Goal: Task Accomplishment & Management: Manage account settings

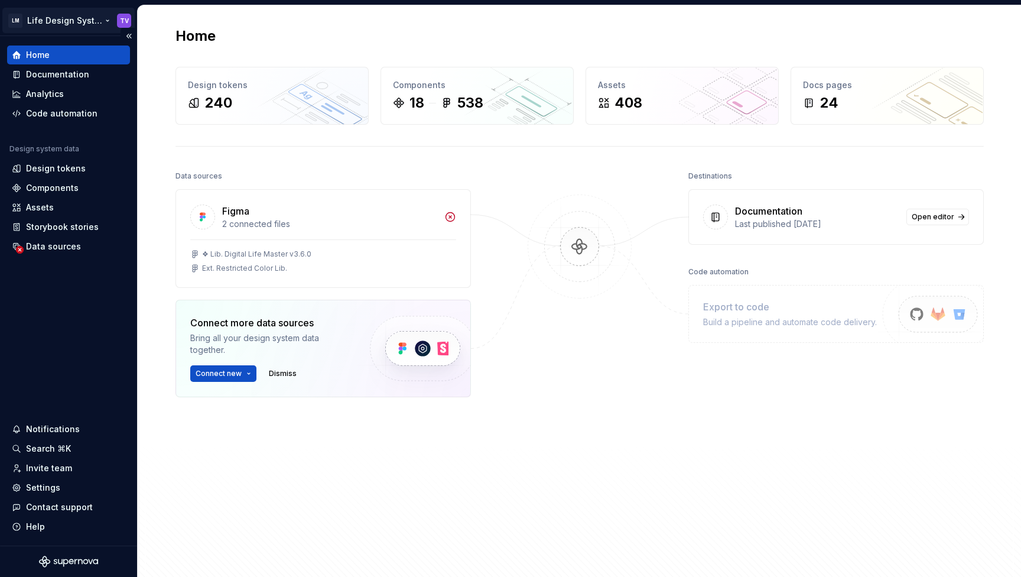
click at [98, 30] on html "LM Life Design System TV Home Documentation Analytics Code automation Design sy…" at bounding box center [510, 288] width 1021 height 577
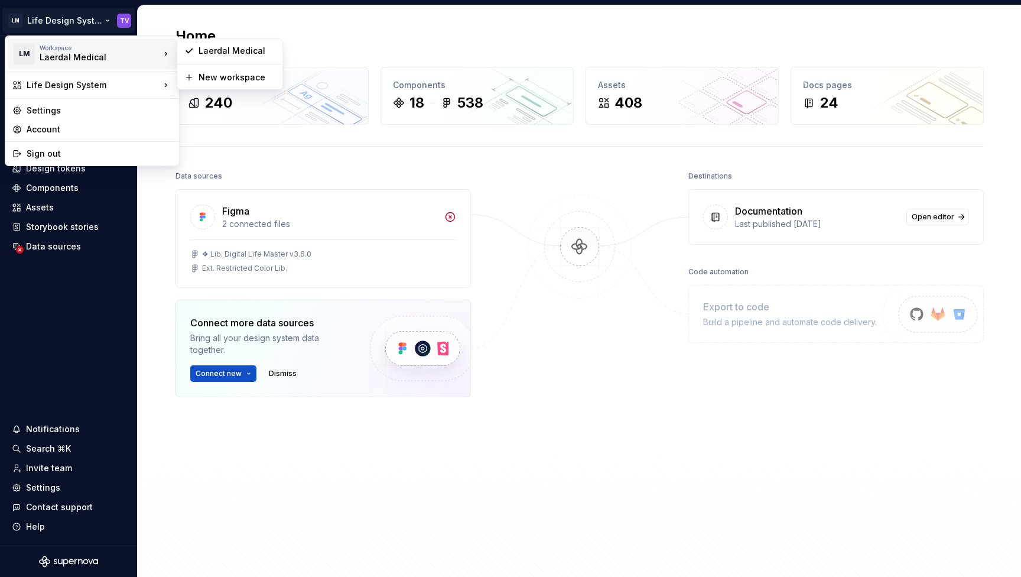
click at [77, 50] on div "Workspace" at bounding box center [100, 47] width 121 height 7
click at [63, 124] on div "Account" at bounding box center [99, 130] width 145 height 12
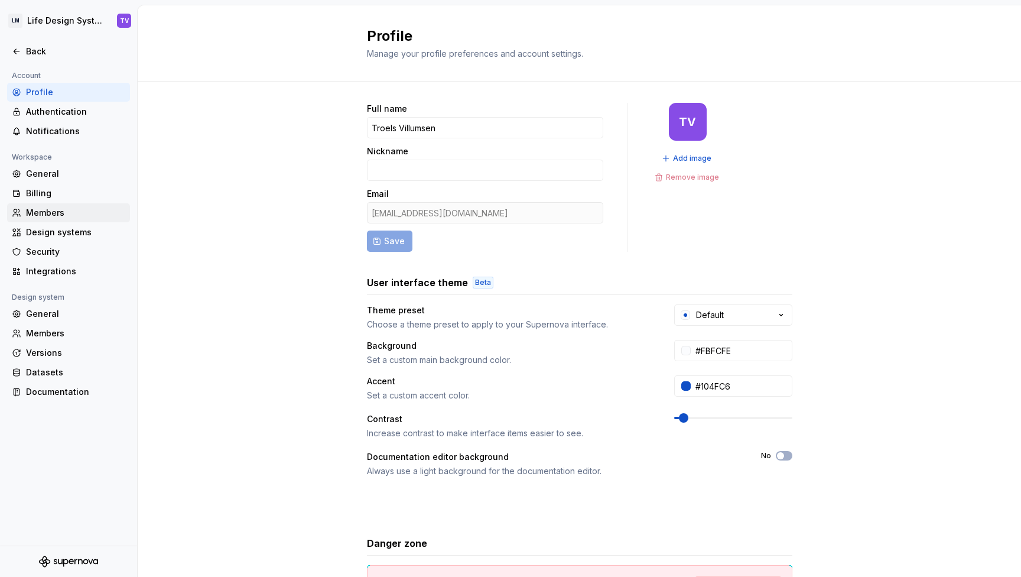
click at [65, 208] on div "Members" at bounding box center [75, 213] width 99 height 12
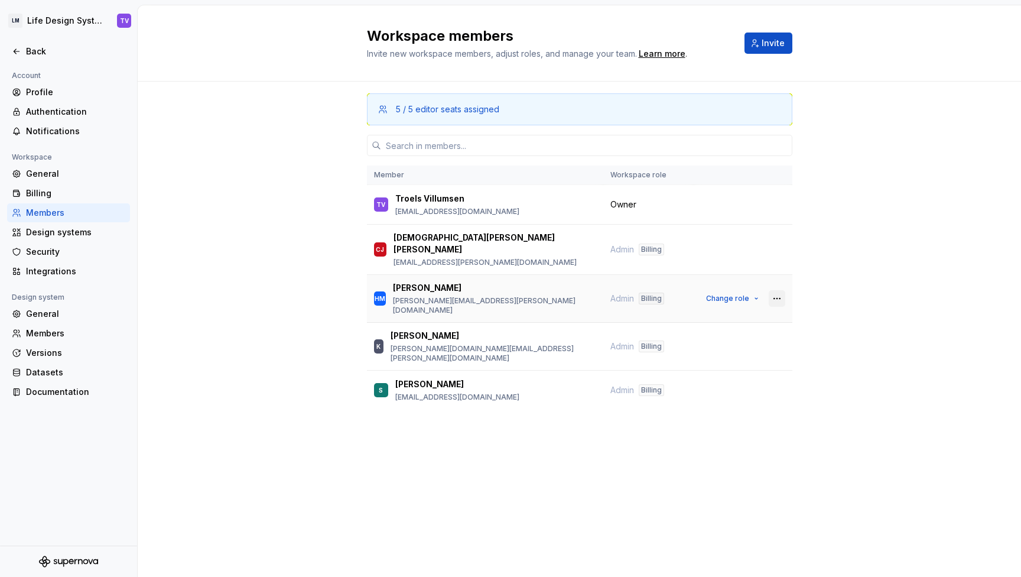
click at [781, 290] on button "button" at bounding box center [777, 298] width 17 height 17
click at [836, 295] on div "5 / 5 editor seats assigned Member Workspace role TV Troels Villumsen troels.vi…" at bounding box center [579, 268] width 883 height 373
click at [779, 244] on button "button" at bounding box center [777, 249] width 17 height 17
click at [737, 265] on div "Remove from workspace" at bounding box center [704, 267] width 102 height 12
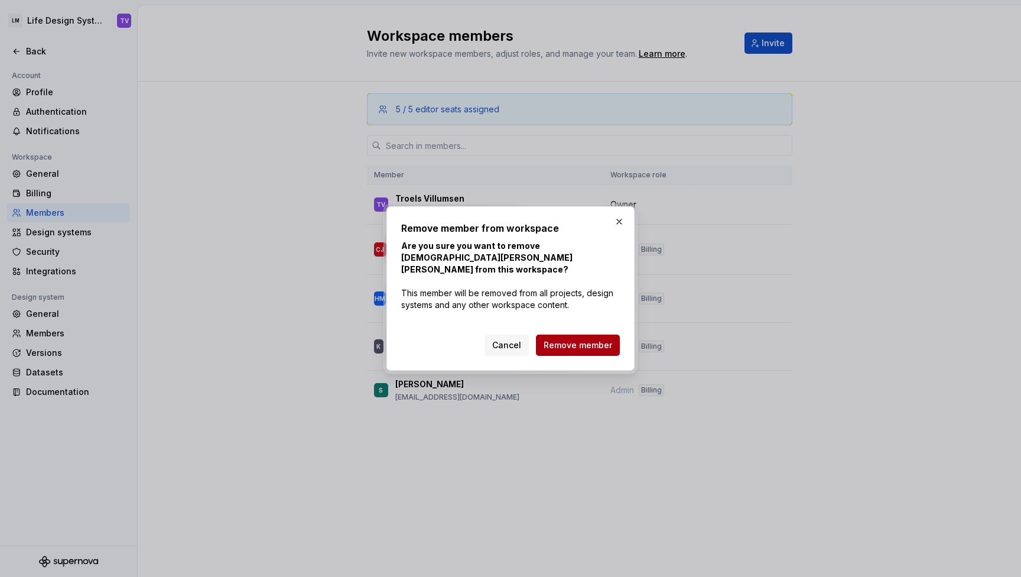
click at [595, 339] on span "Remove member" at bounding box center [578, 345] width 69 height 12
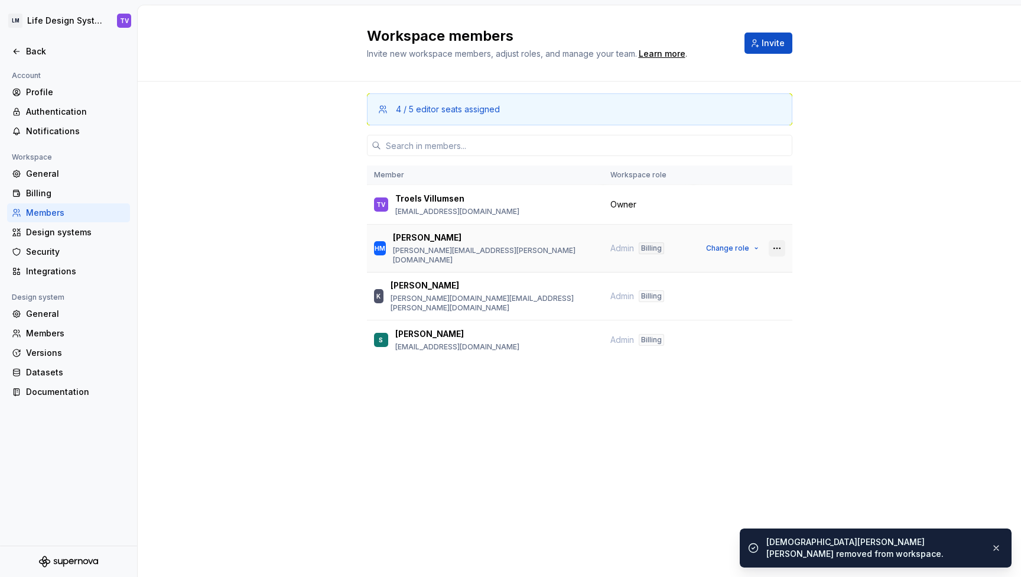
click at [778, 243] on button "button" at bounding box center [777, 248] width 17 height 17
click at [740, 268] on div "Remove from workspace" at bounding box center [704, 267] width 102 height 12
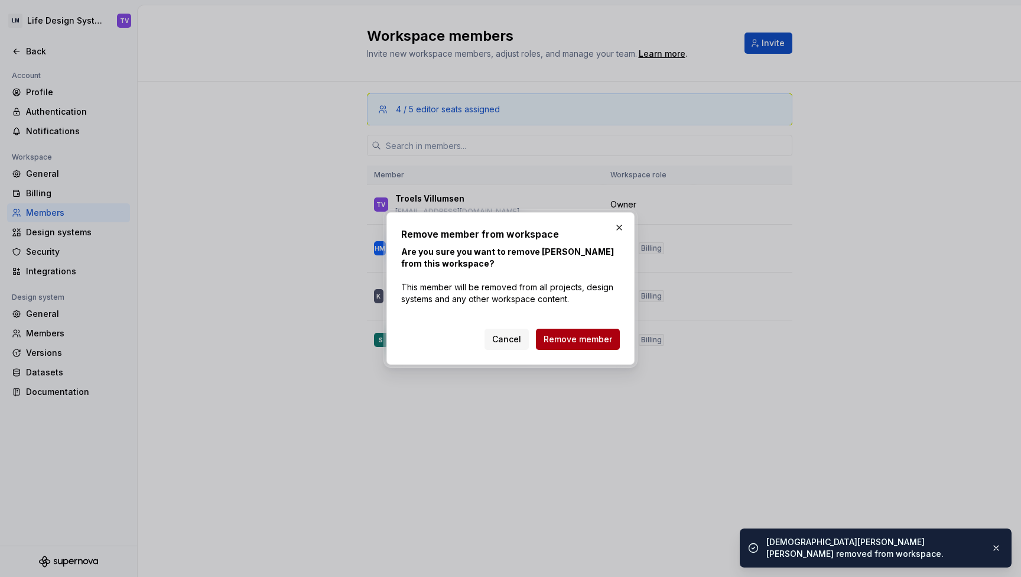
click at [579, 338] on span "Remove member" at bounding box center [578, 339] width 69 height 12
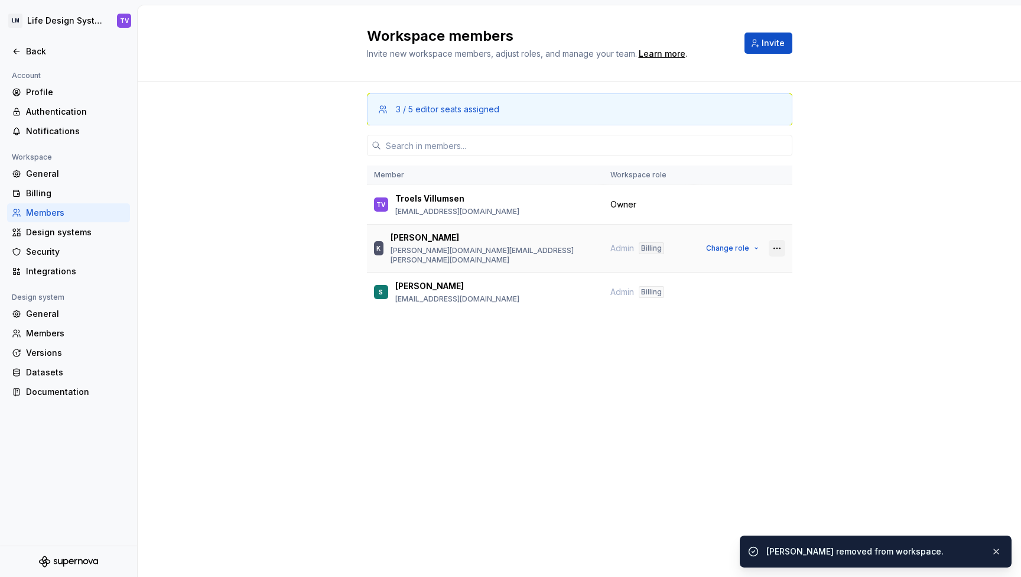
click at [775, 245] on button "button" at bounding box center [777, 248] width 17 height 17
click at [711, 269] on div "Remove from workspace" at bounding box center [704, 267] width 102 height 12
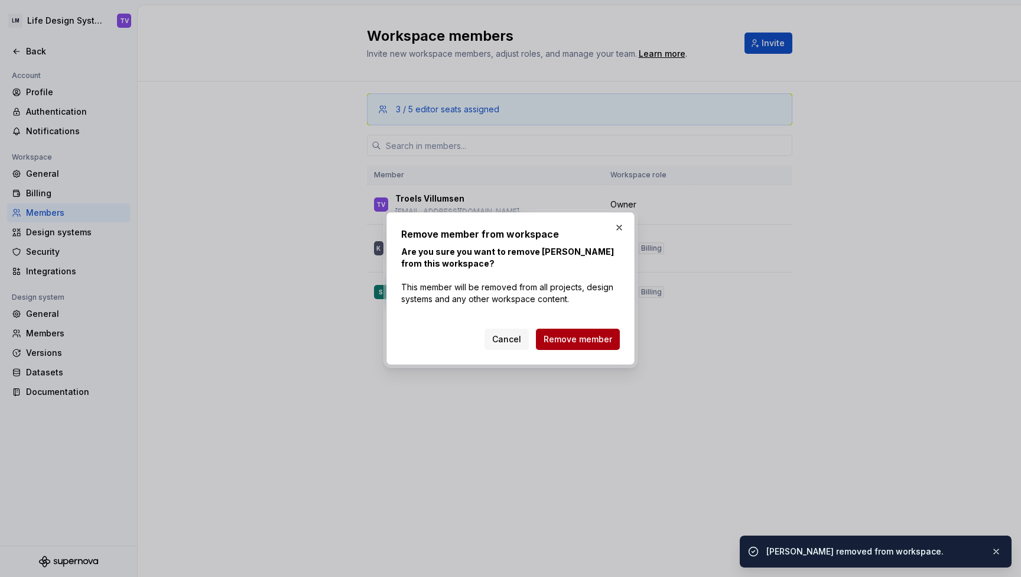
click at [607, 336] on span "Remove member" at bounding box center [578, 339] width 69 height 12
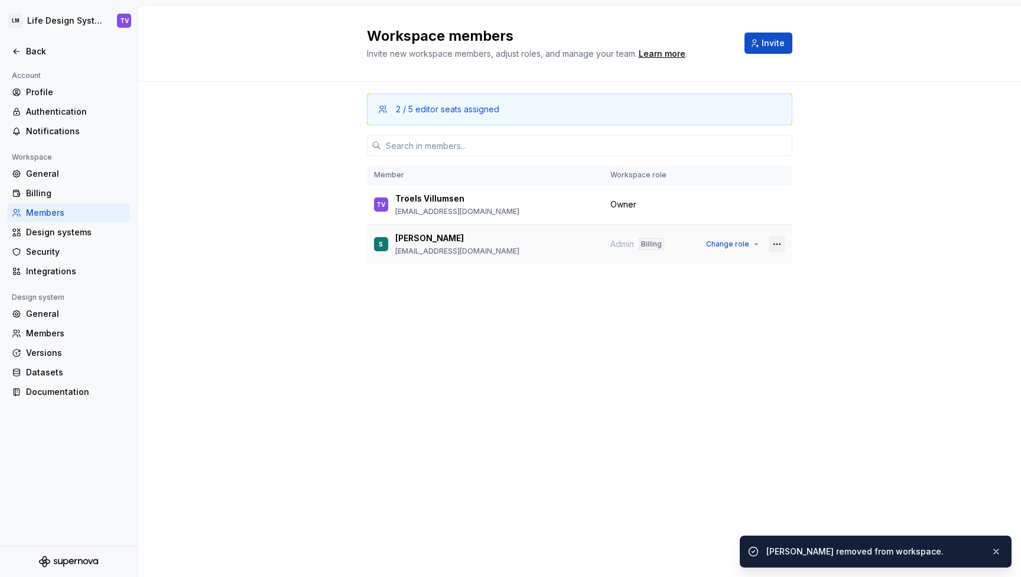
click at [772, 243] on button "button" at bounding box center [777, 244] width 17 height 17
click at [713, 266] on div "Remove from workspace" at bounding box center [704, 267] width 102 height 12
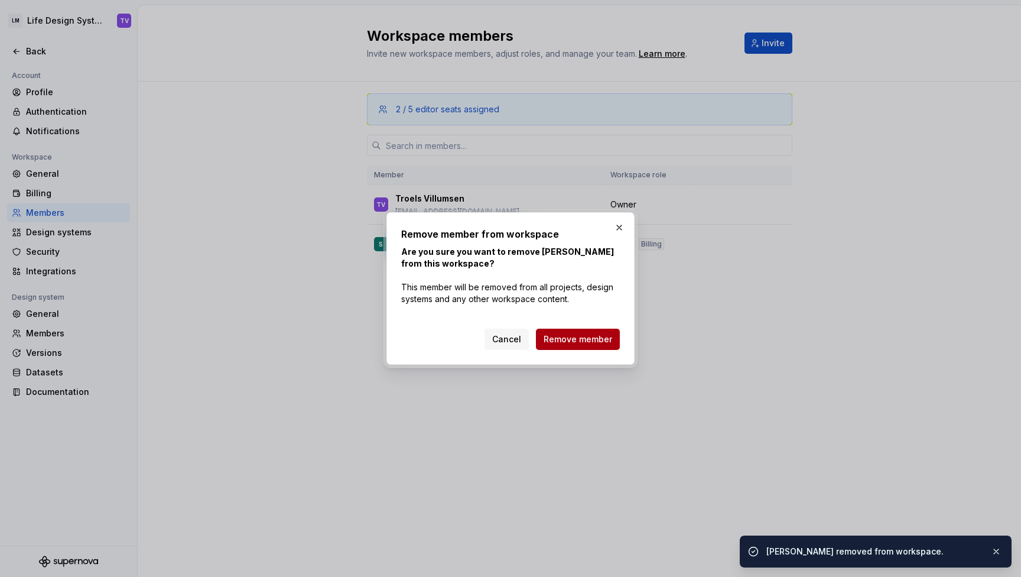
click at [561, 339] on span "Remove member" at bounding box center [578, 339] width 69 height 12
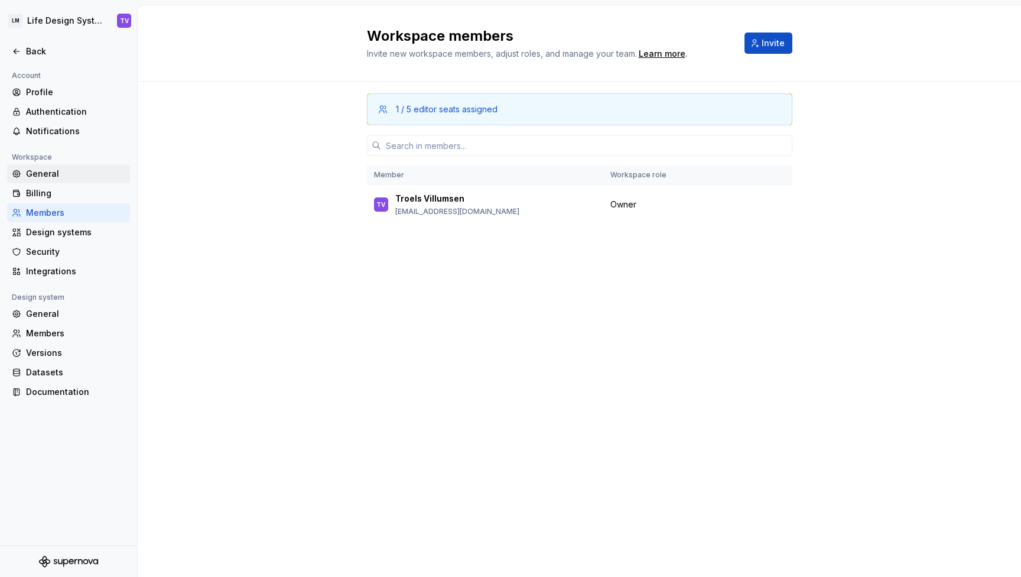
click at [55, 171] on div "General" at bounding box center [75, 174] width 99 height 12
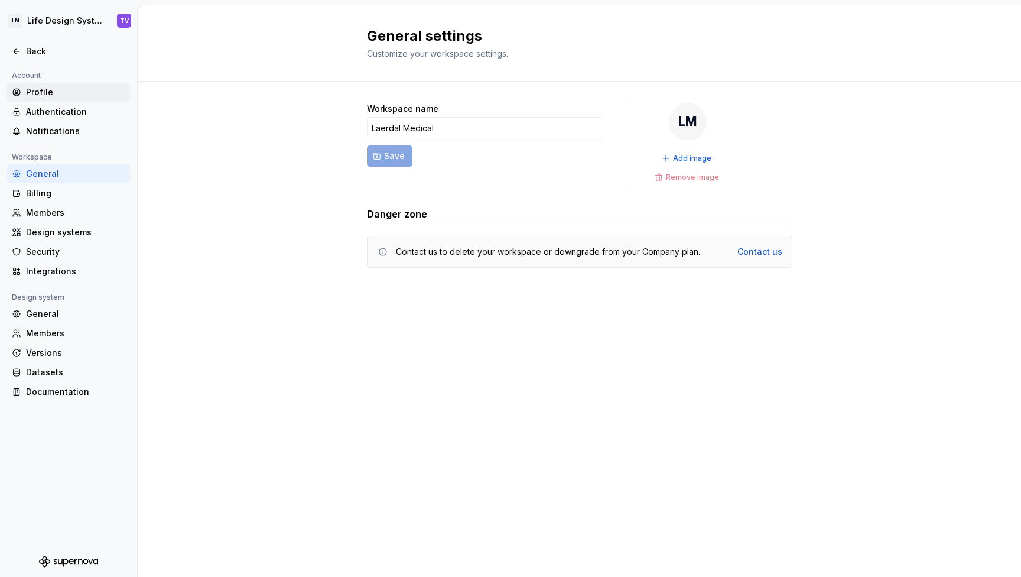
click at [35, 88] on div "Profile" at bounding box center [75, 92] width 99 height 12
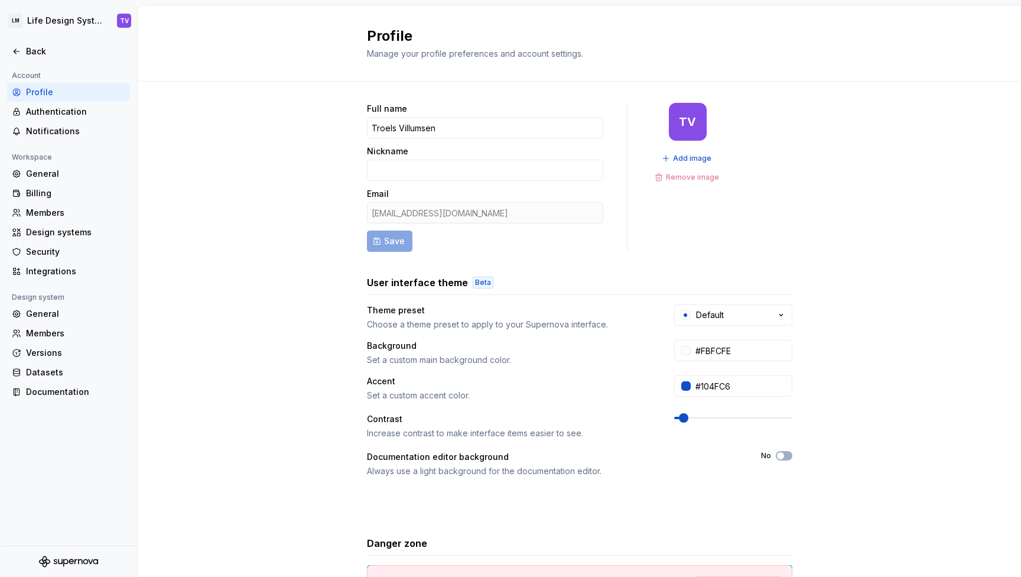
scroll to position [100, 0]
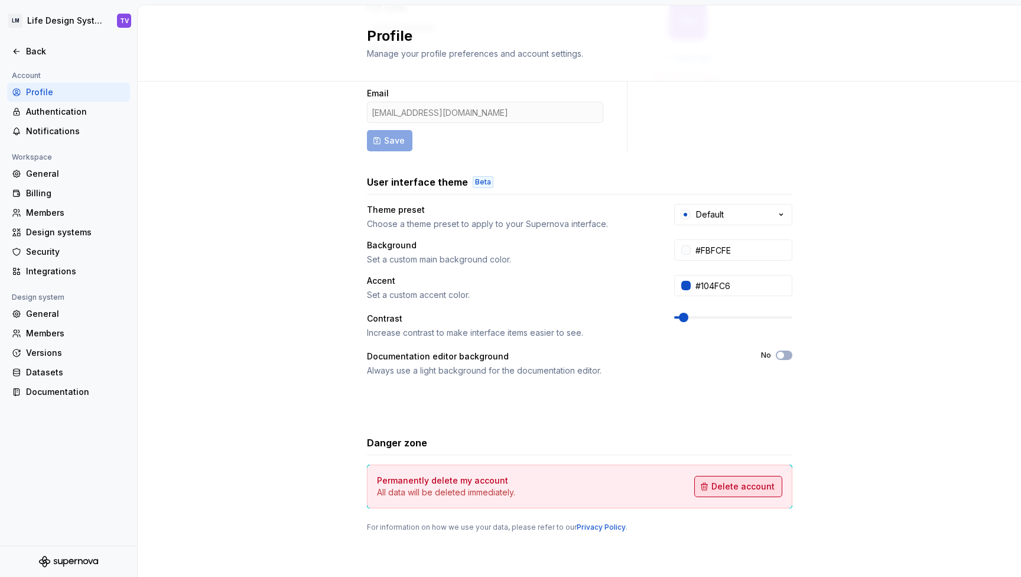
click at [729, 491] on span "Delete account" at bounding box center [742, 486] width 63 height 12
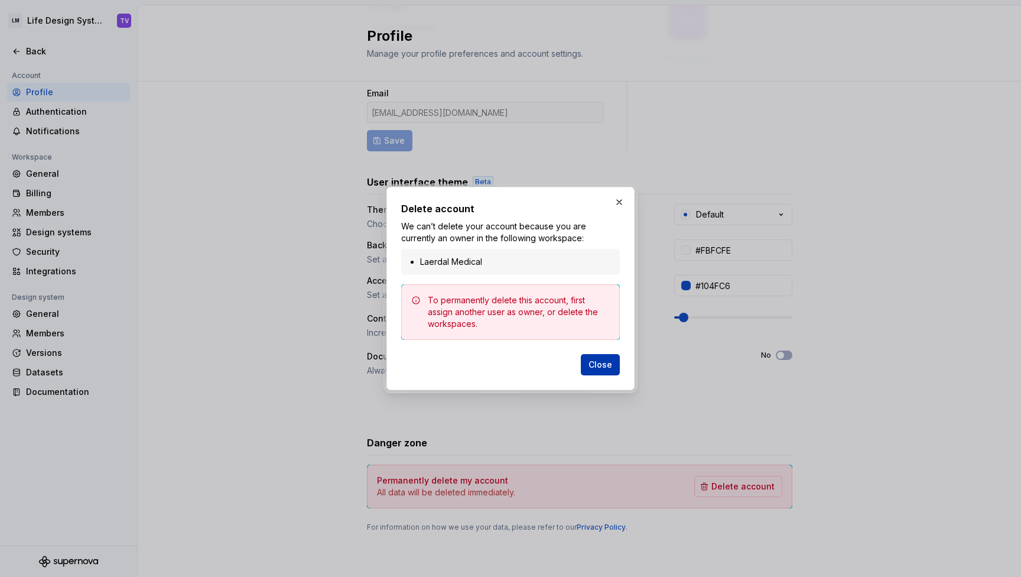
click at [600, 365] on span "Close" at bounding box center [601, 365] width 24 height 12
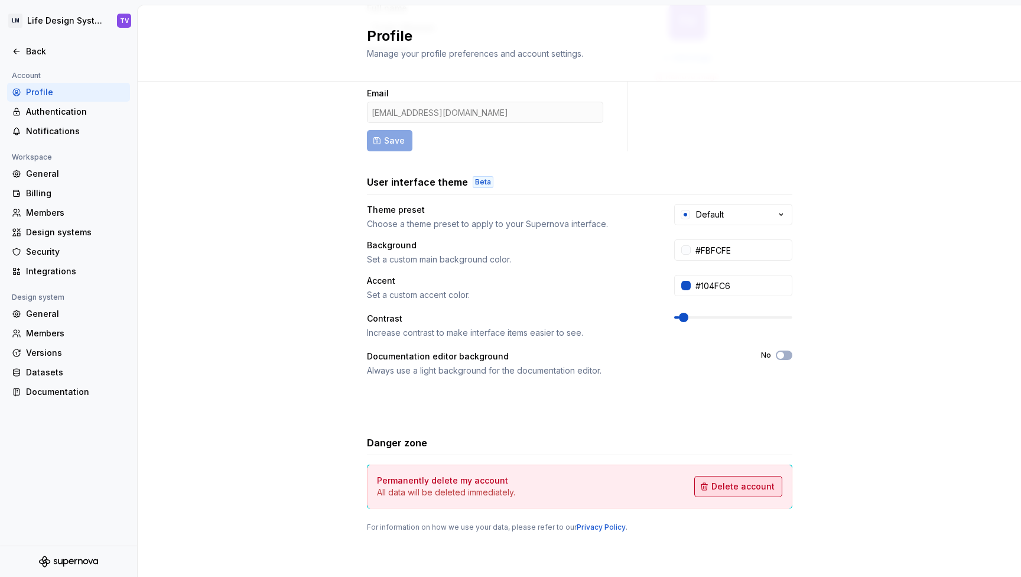
click at [757, 485] on span "Delete account" at bounding box center [742, 486] width 63 height 12
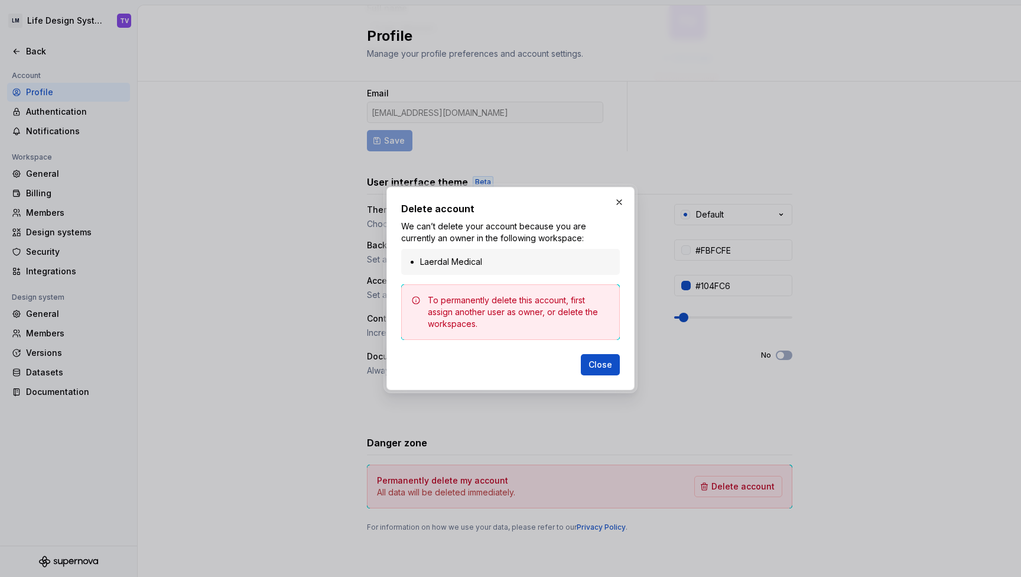
click at [495, 312] on div "To permanently delete this account, first assign another user as owner, or dele…" at bounding box center [519, 311] width 182 height 35
click at [511, 259] on li "Laerdal Medical" at bounding box center [516, 262] width 193 height 12
click at [619, 196] on button "button" at bounding box center [619, 202] width 17 height 17
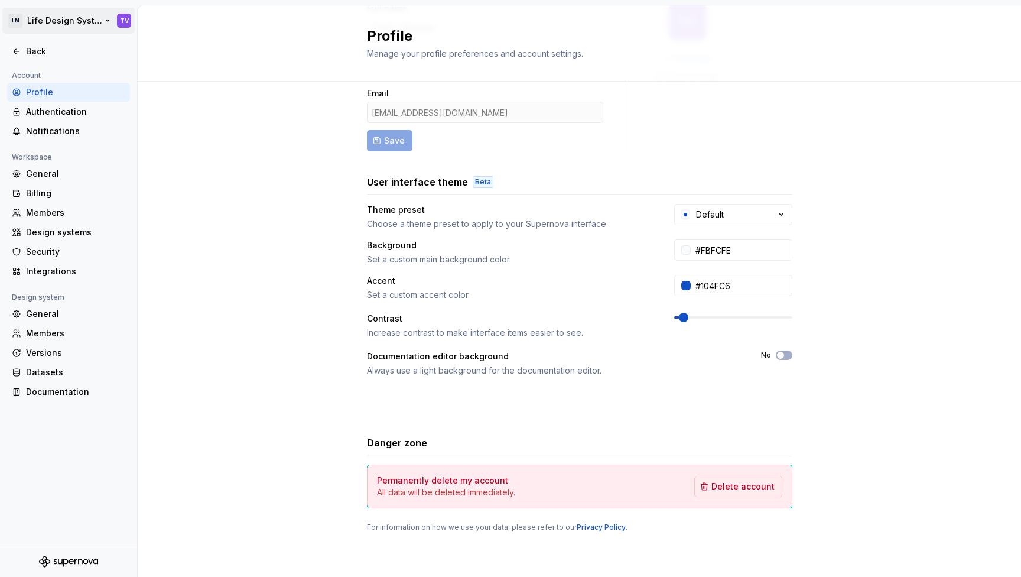
click at [41, 18] on html "LM Life Design System TV Back Account Profile Authentication Notifications Work…" at bounding box center [510, 288] width 1021 height 577
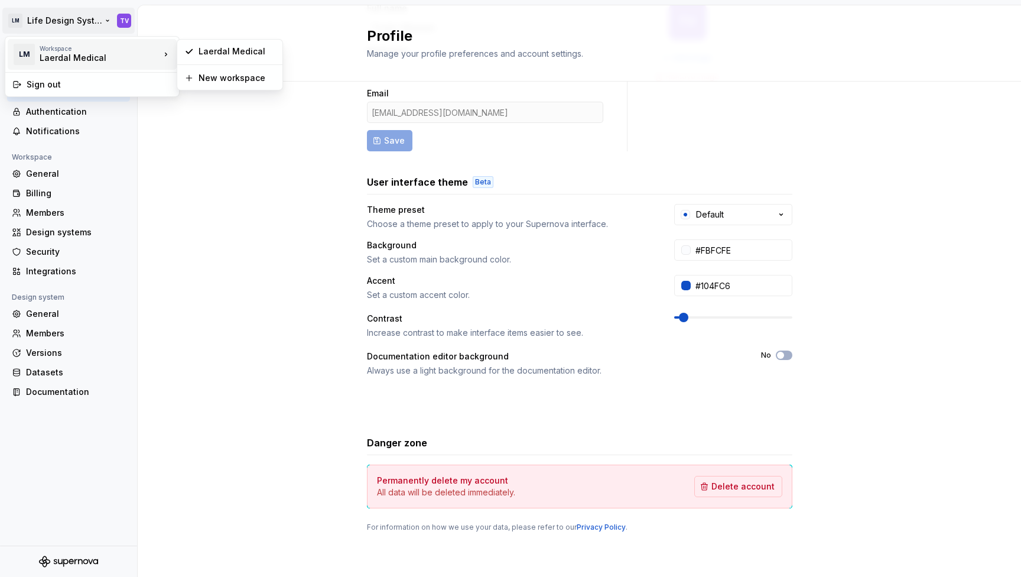
click at [93, 44] on div "LM Workspace Laerdal Medical" at bounding box center [86, 54] width 148 height 31
click at [203, 54] on div "Laerdal Medical" at bounding box center [237, 52] width 77 height 12
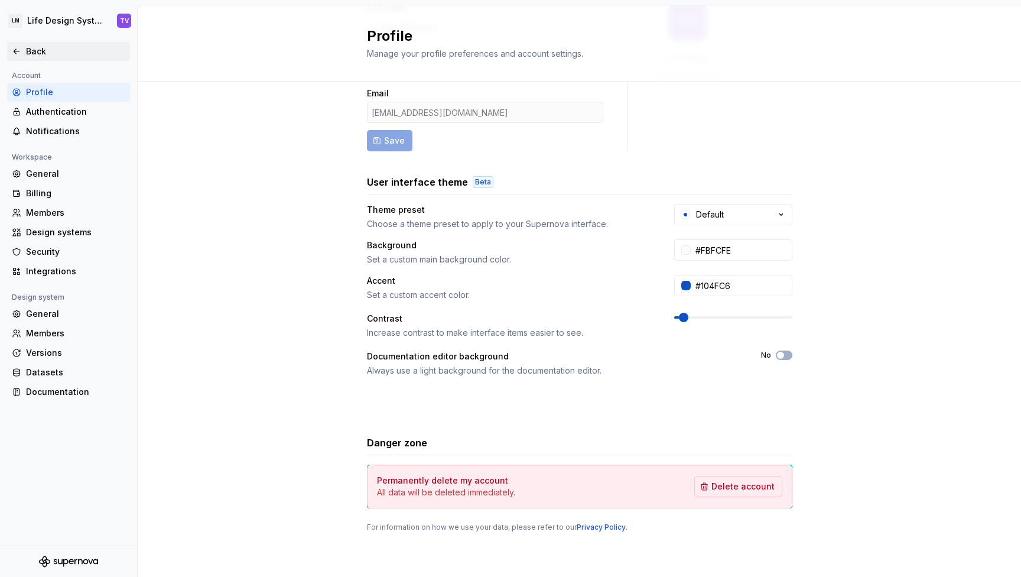
click at [16, 48] on icon at bounding box center [16, 51] width 9 height 9
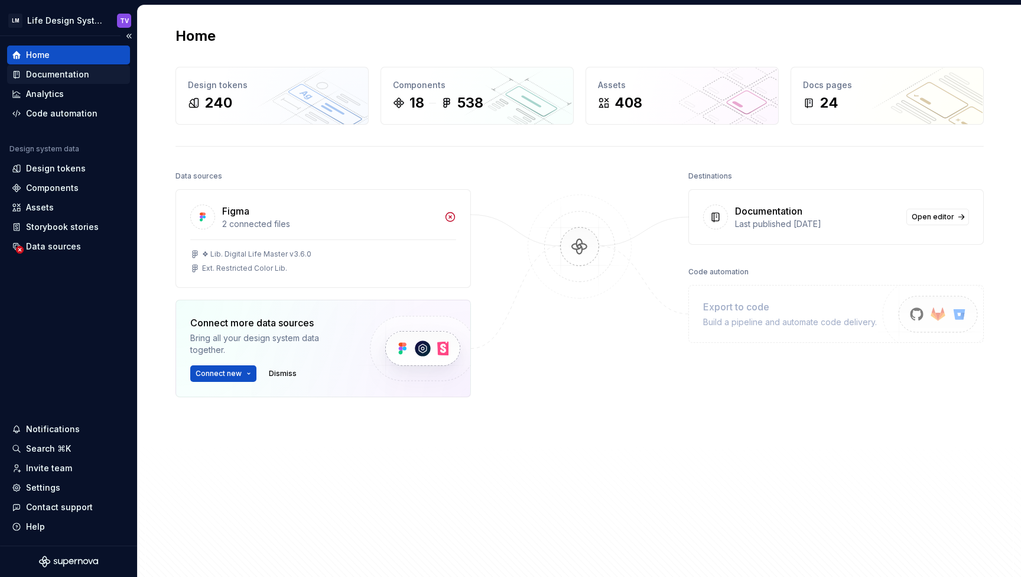
click at [59, 72] on div "Documentation" at bounding box center [57, 75] width 63 height 12
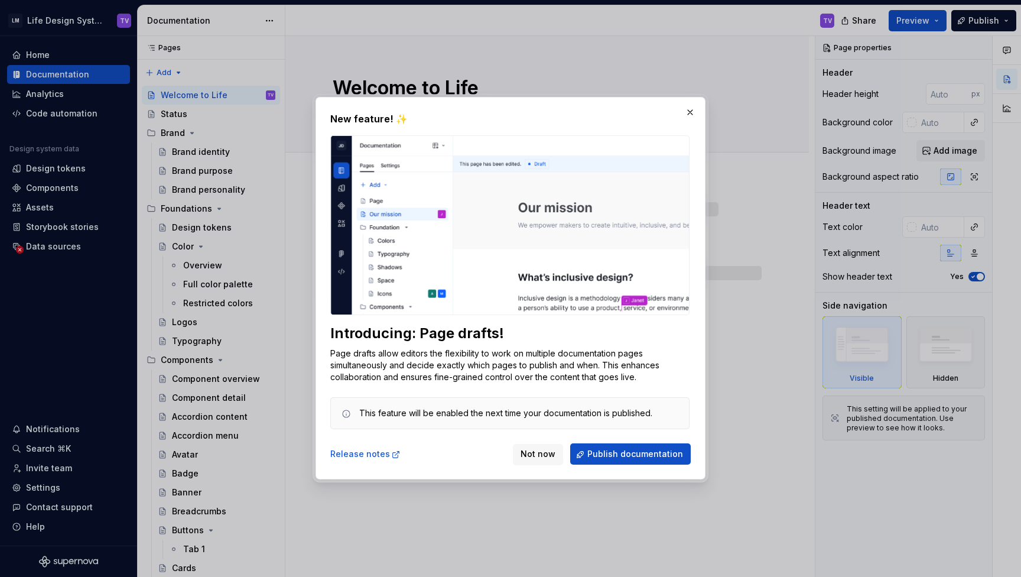
click at [551, 454] on span "Not now" at bounding box center [538, 455] width 35 height 12
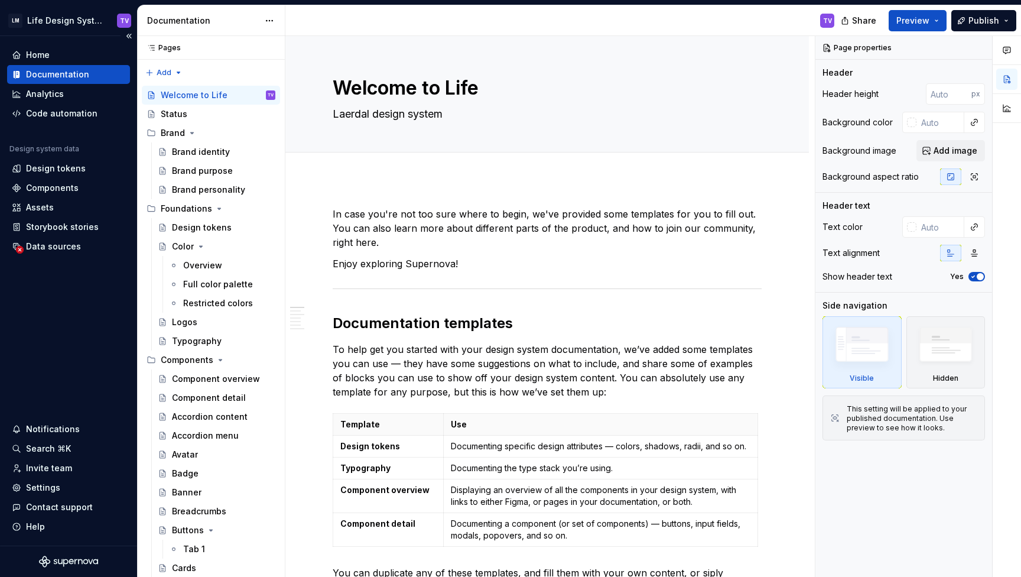
type textarea "*"
click at [50, 97] on div "Analytics" at bounding box center [45, 94] width 38 height 12
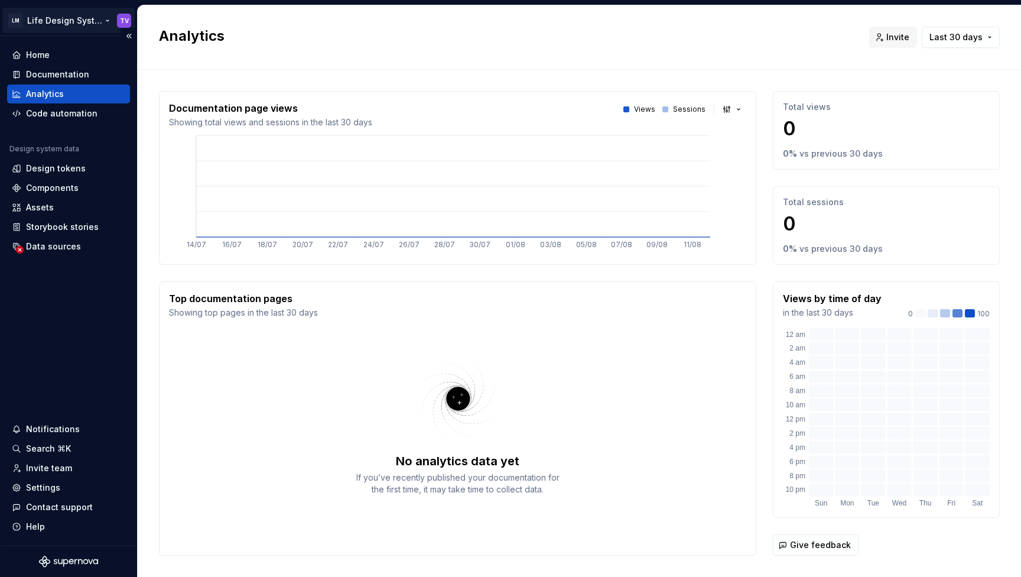
click at [44, 22] on html "LM Life Design System TV Home Documentation Analytics Code automation Design sy…" at bounding box center [510, 288] width 1021 height 577
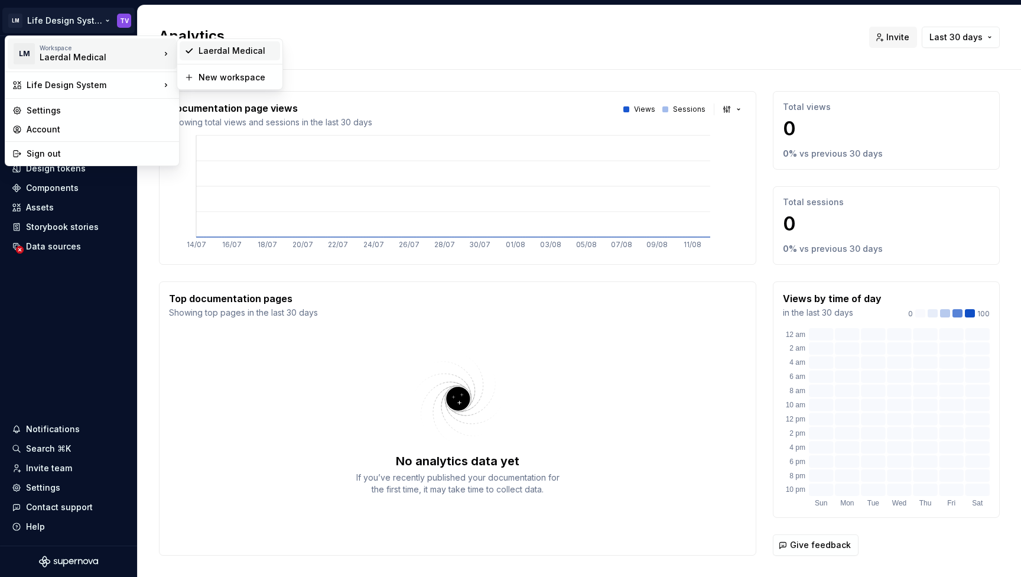
click at [206, 53] on div "Laerdal Medical" at bounding box center [237, 51] width 77 height 12
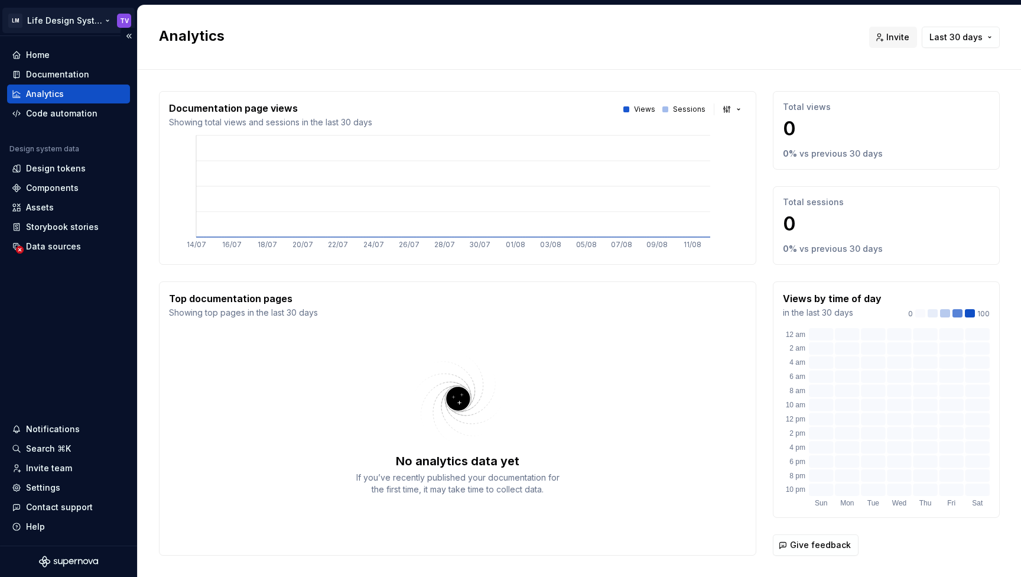
click at [105, 21] on html "LM Life Design System TV Home Documentation Analytics Code automation Design sy…" at bounding box center [510, 288] width 1021 height 577
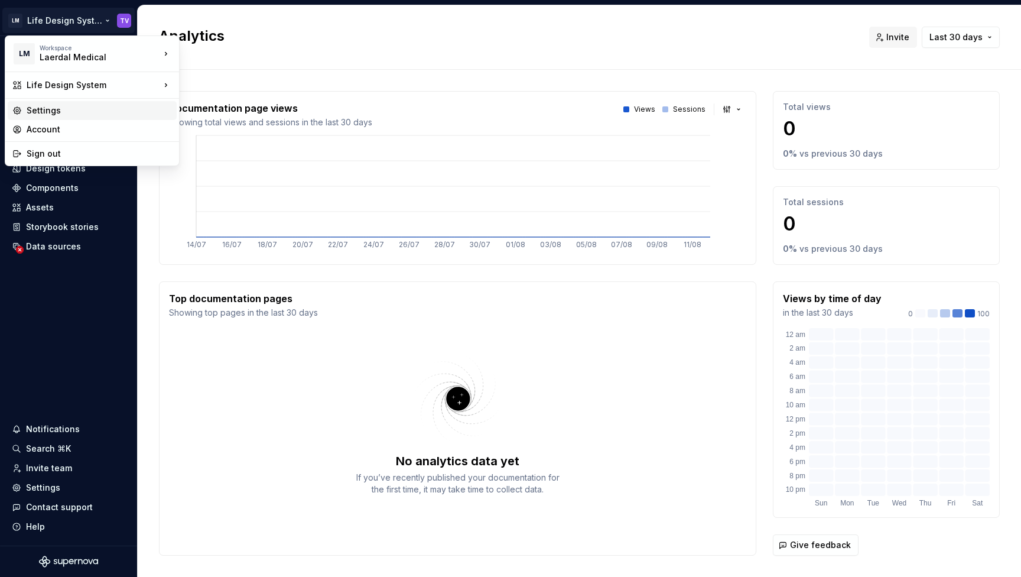
click at [66, 112] on div "Settings" at bounding box center [99, 111] width 145 height 12
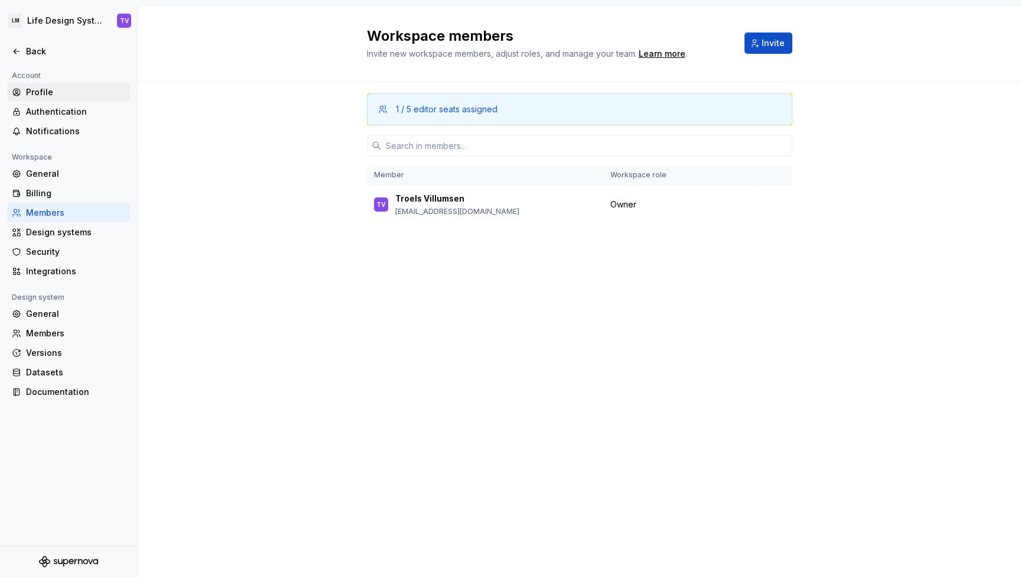
click at [61, 92] on div "Profile" at bounding box center [75, 92] width 99 height 12
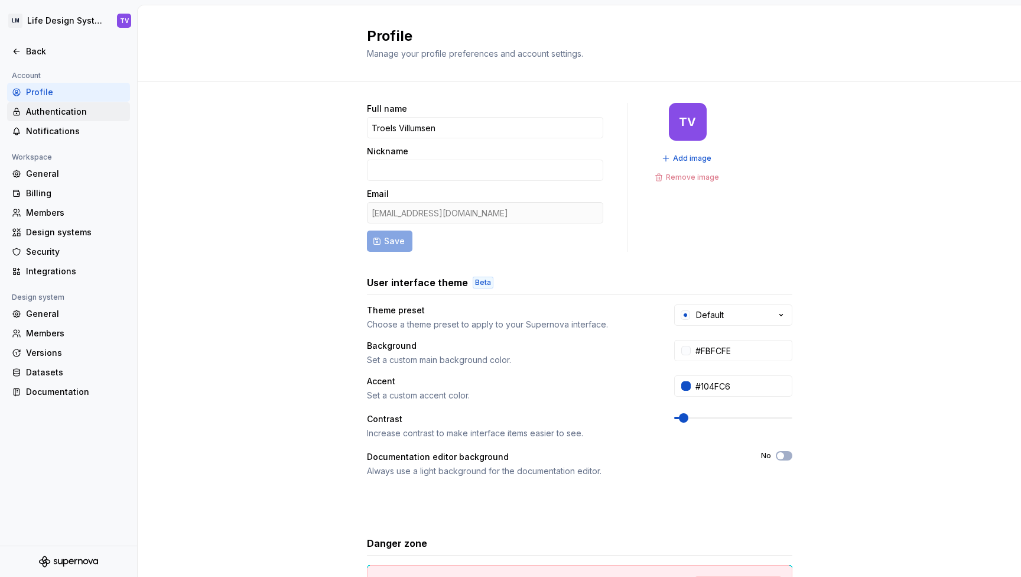
click at [50, 110] on div "Authentication" at bounding box center [75, 112] width 99 height 12
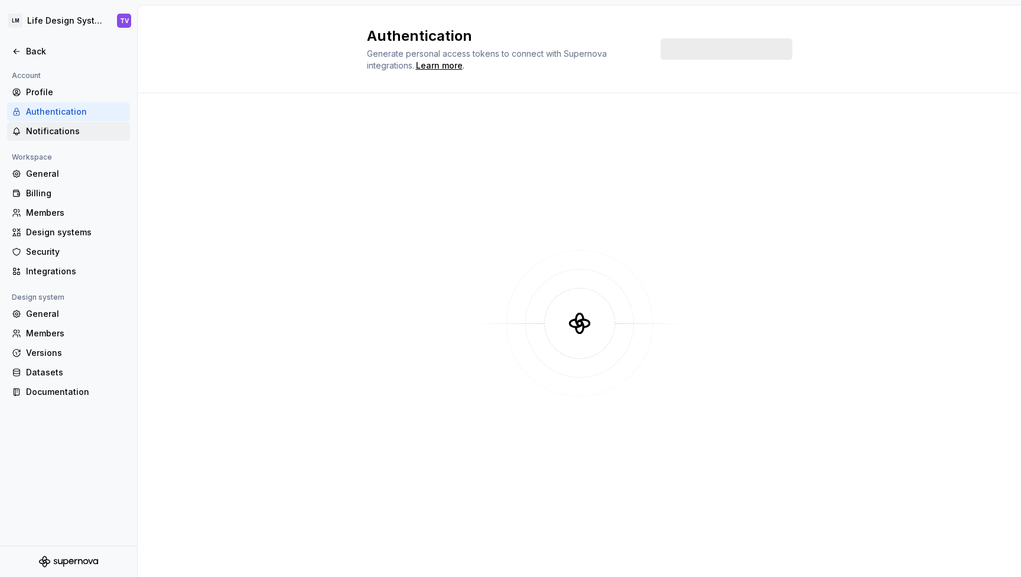
click at [74, 130] on div "Notifications" at bounding box center [75, 131] width 99 height 12
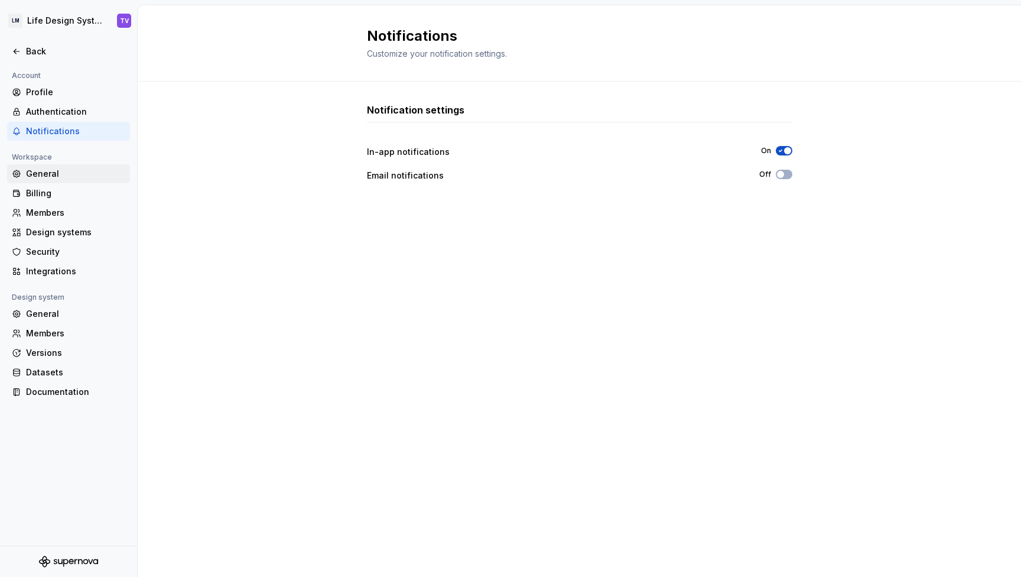
click at [36, 175] on div "General" at bounding box center [75, 174] width 99 height 12
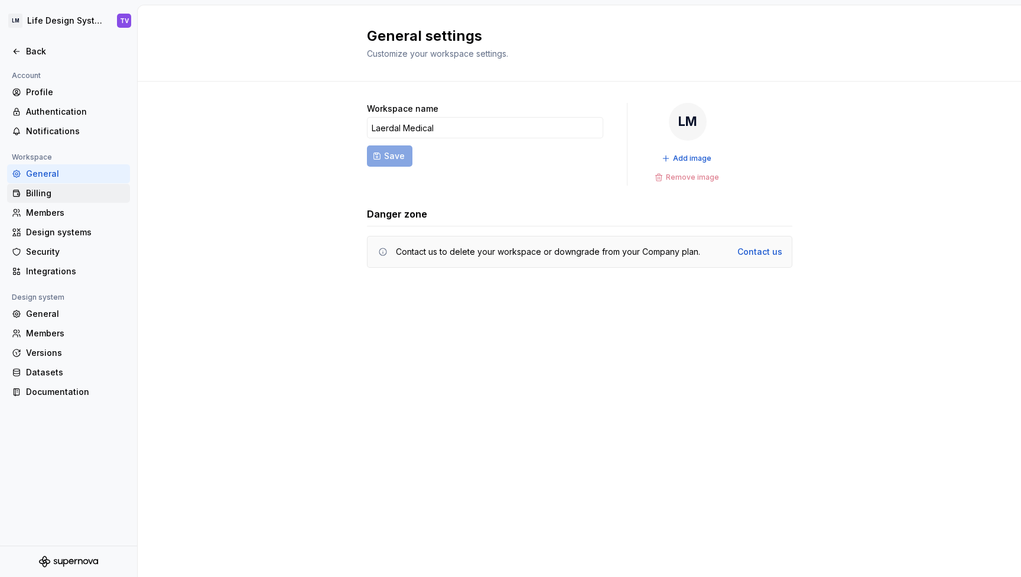
click at [63, 193] on div "Billing" at bounding box center [75, 193] width 99 height 12
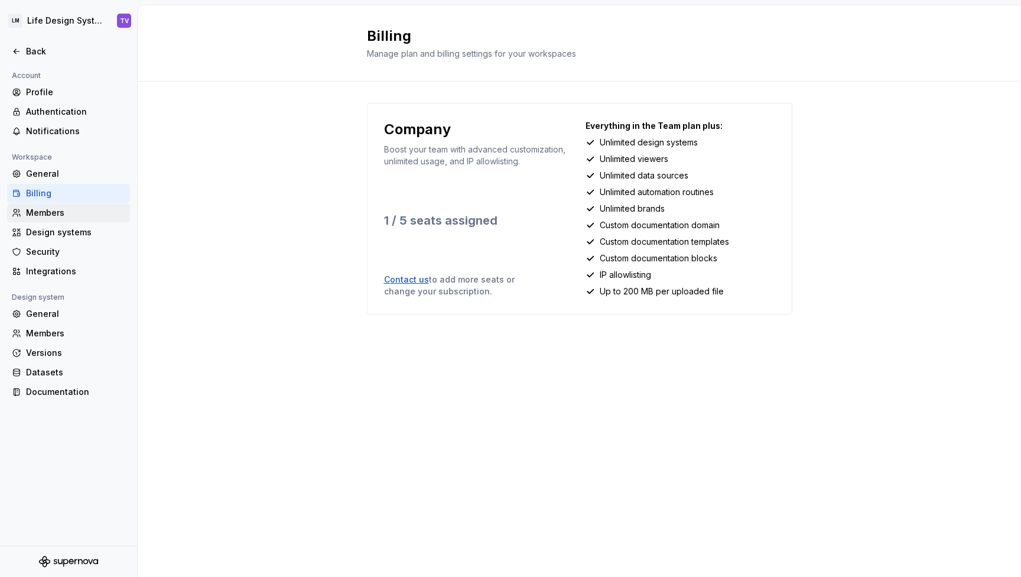
click at [63, 207] on div "Members" at bounding box center [75, 213] width 99 height 12
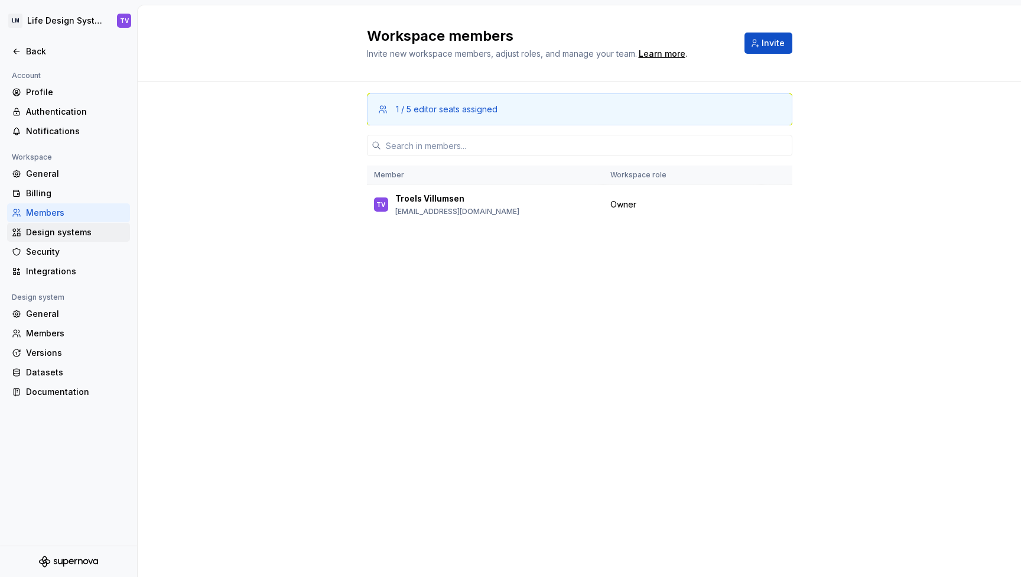
click at [65, 226] on div "Design systems" at bounding box center [75, 232] width 99 height 12
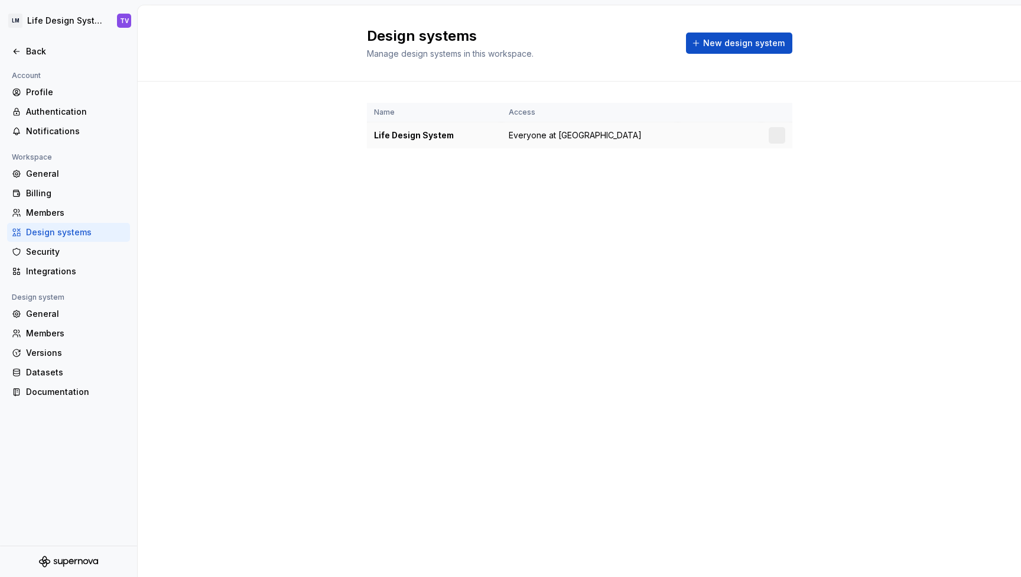
click at [771, 135] on div at bounding box center [777, 135] width 17 height 17
click at [776, 135] on html "LM Life Design System TV Back Account Profile Authentication Notifications Work…" at bounding box center [510, 288] width 1021 height 577
click at [803, 179] on div "Design system settings" at bounding box center [847, 177] width 112 height 12
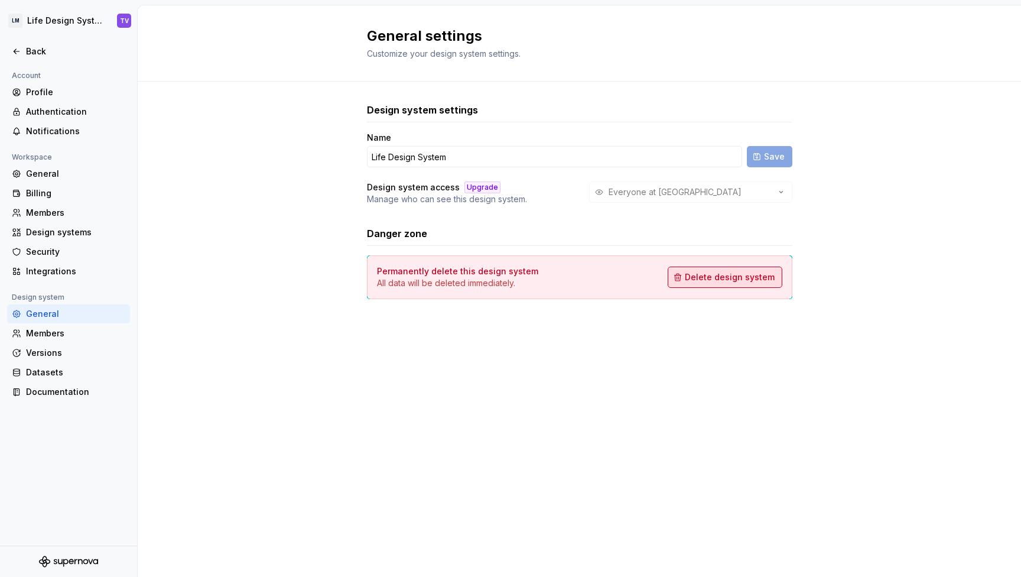
click at [722, 277] on span "Delete design system" at bounding box center [730, 277] width 90 height 12
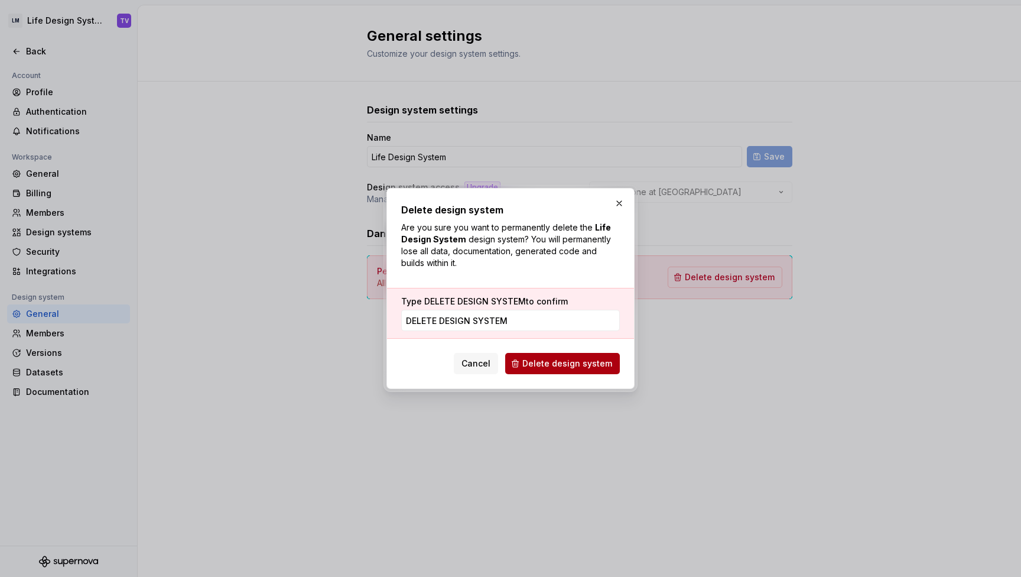
type input "DELETE DESIGN SYSTEM"
click at [573, 366] on span "Delete design system" at bounding box center [567, 364] width 90 height 12
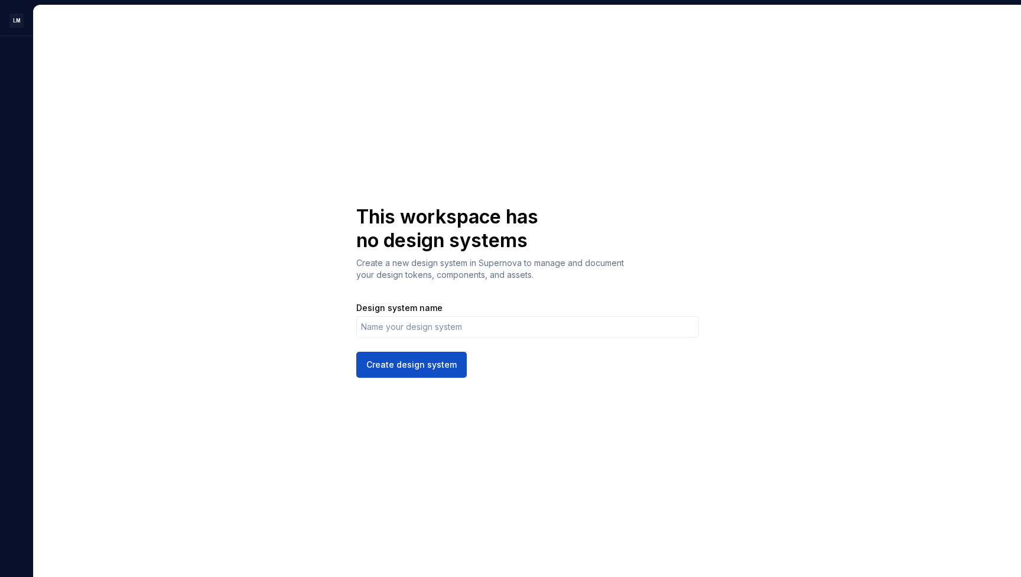
click at [940, 60] on div "This workspace has no design systems Create a new design system in Supernova to…" at bounding box center [527, 290] width 987 height 571
click at [15, 20] on html "LM TV This workspace has no design systems Create a new design system in Supern…" at bounding box center [510, 288] width 1021 height 577
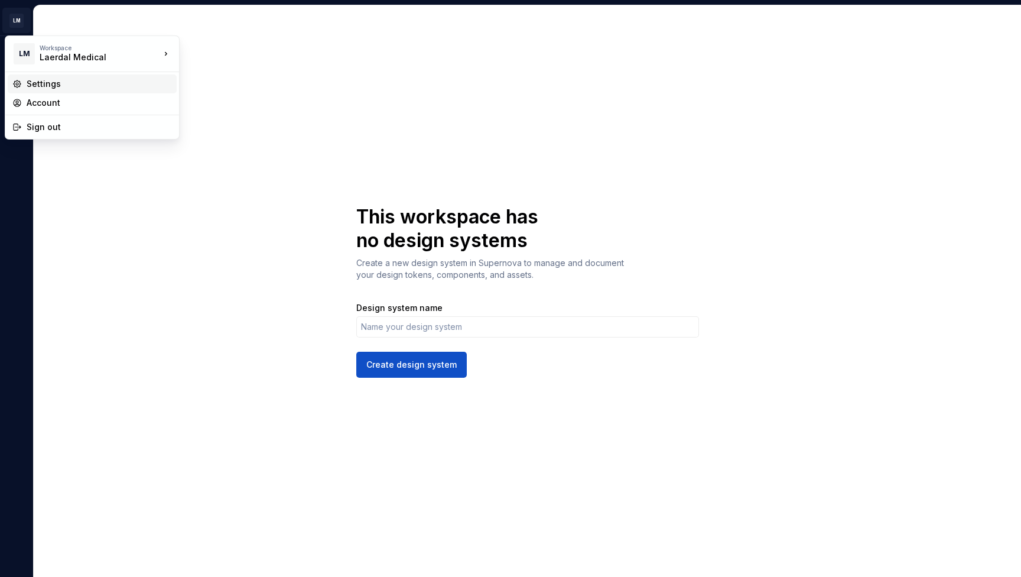
click at [73, 82] on div "Settings" at bounding box center [99, 84] width 145 height 12
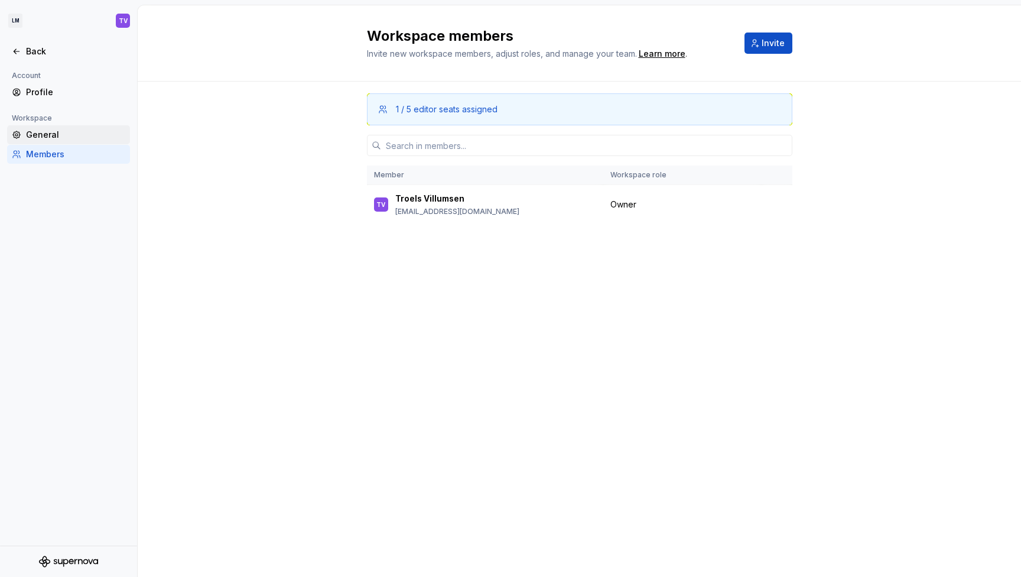
click at [54, 137] on div "General" at bounding box center [75, 135] width 99 height 12
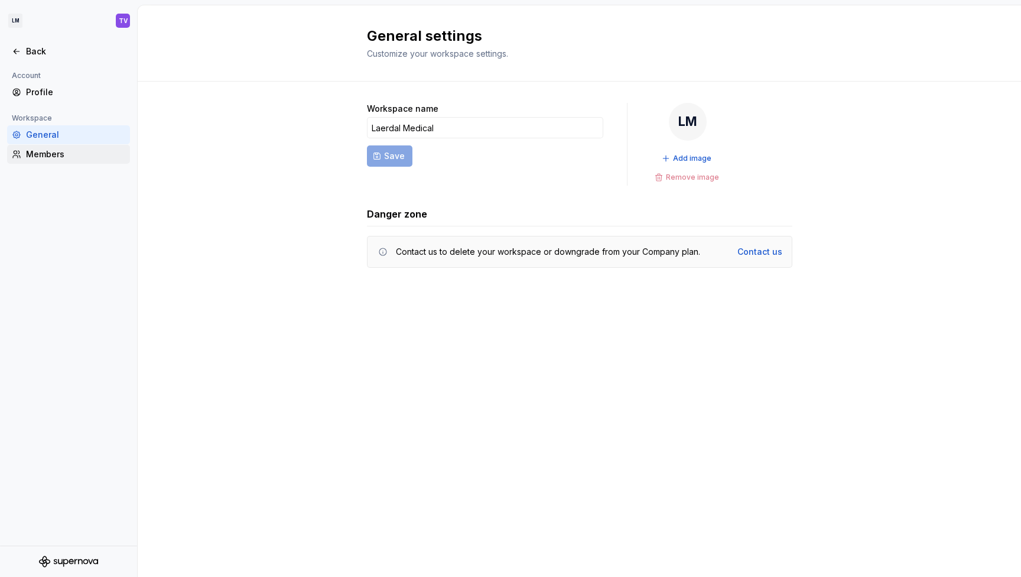
click at [58, 151] on div "Members" at bounding box center [75, 154] width 99 height 12
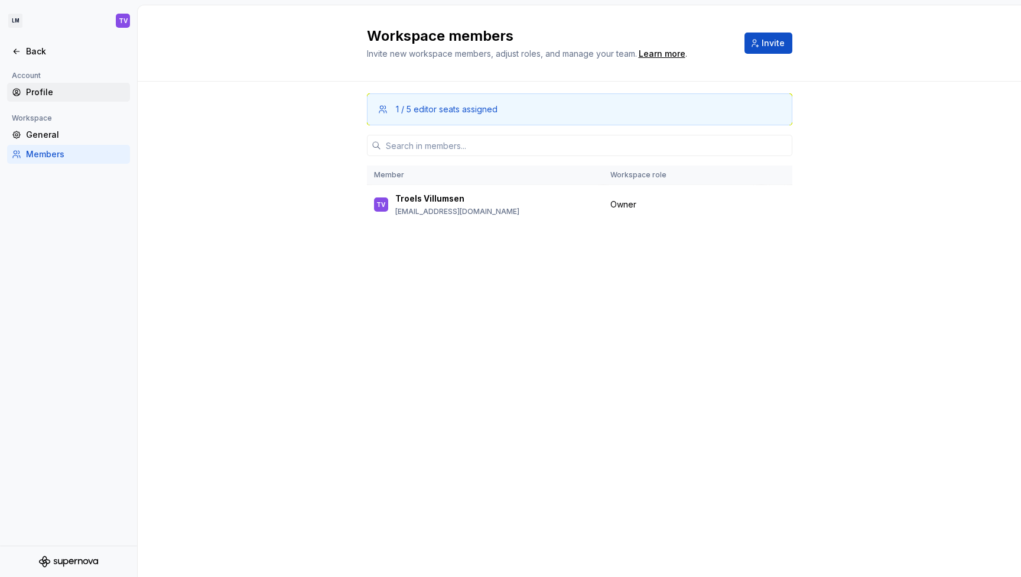
click at [38, 87] on div "Profile" at bounding box center [75, 92] width 99 height 12
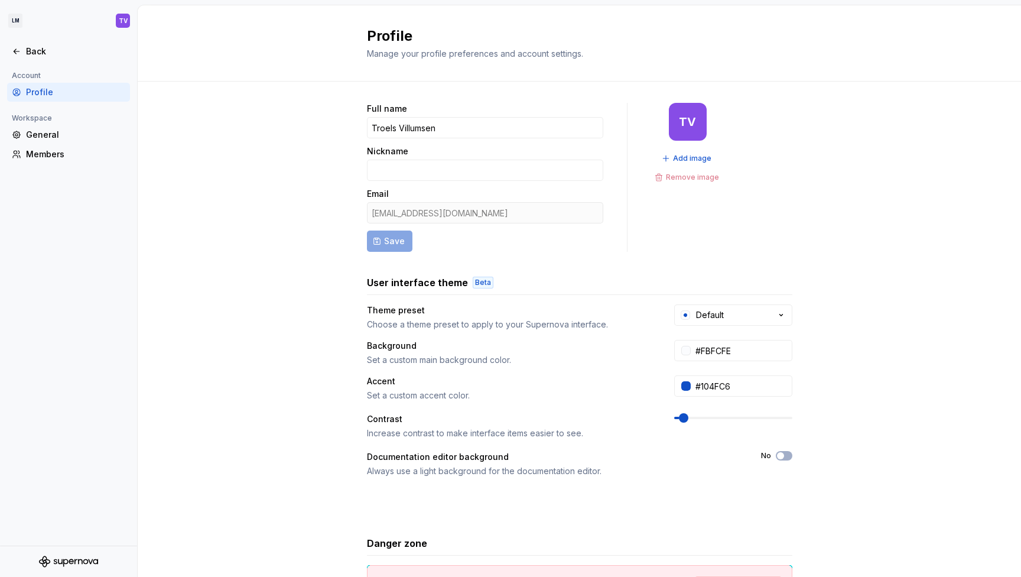
click at [38, 68] on div at bounding box center [68, 65] width 137 height 8
click at [33, 47] on div "Back" at bounding box center [75, 52] width 99 height 12
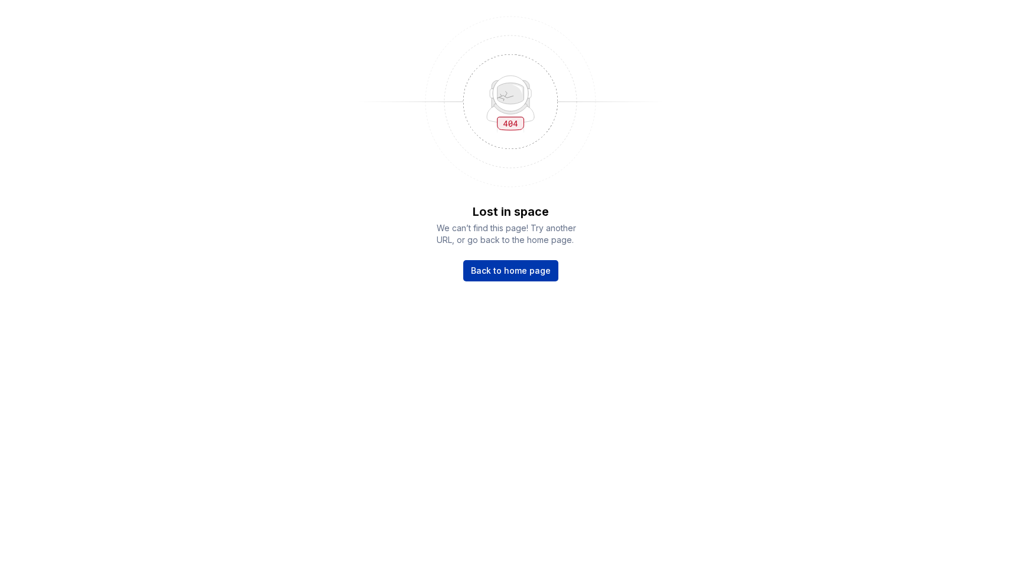
click at [510, 267] on span "Back to home page" at bounding box center [511, 271] width 80 height 12
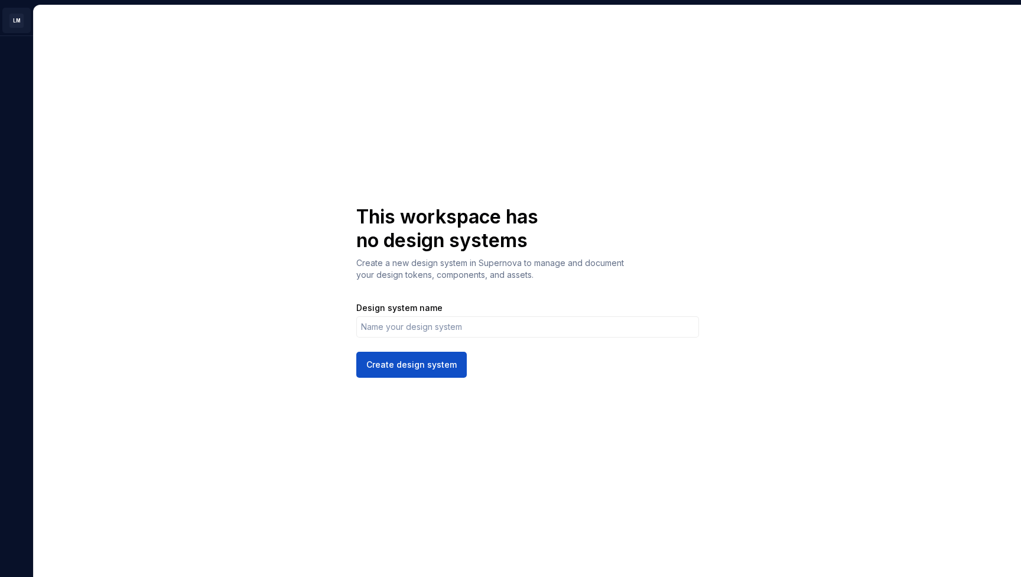
click at [15, 18] on html "LM TV This workspace has no design systems Create a new design system in Supern…" at bounding box center [510, 288] width 1021 height 577
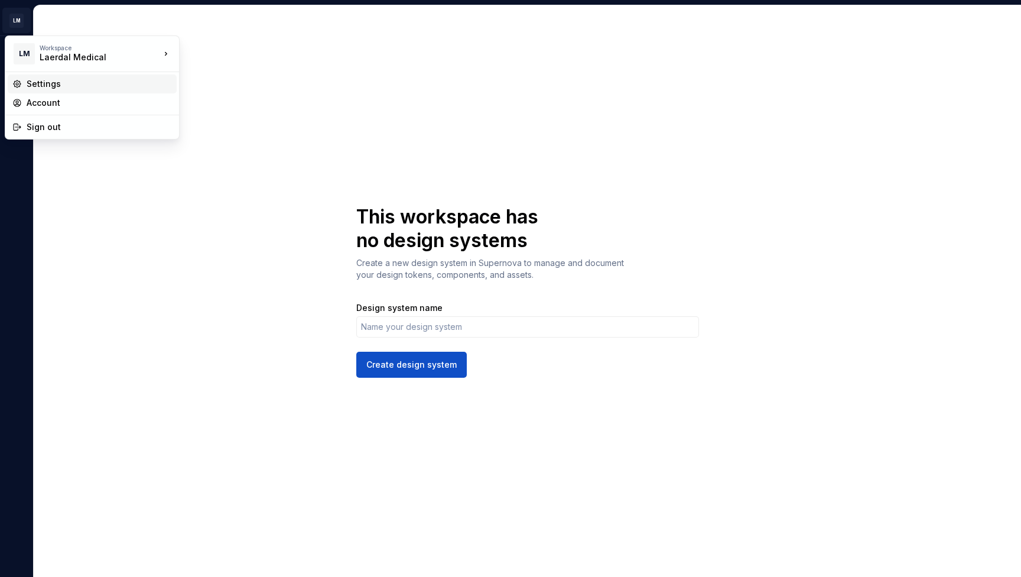
click at [78, 84] on div "Settings" at bounding box center [99, 84] width 145 height 12
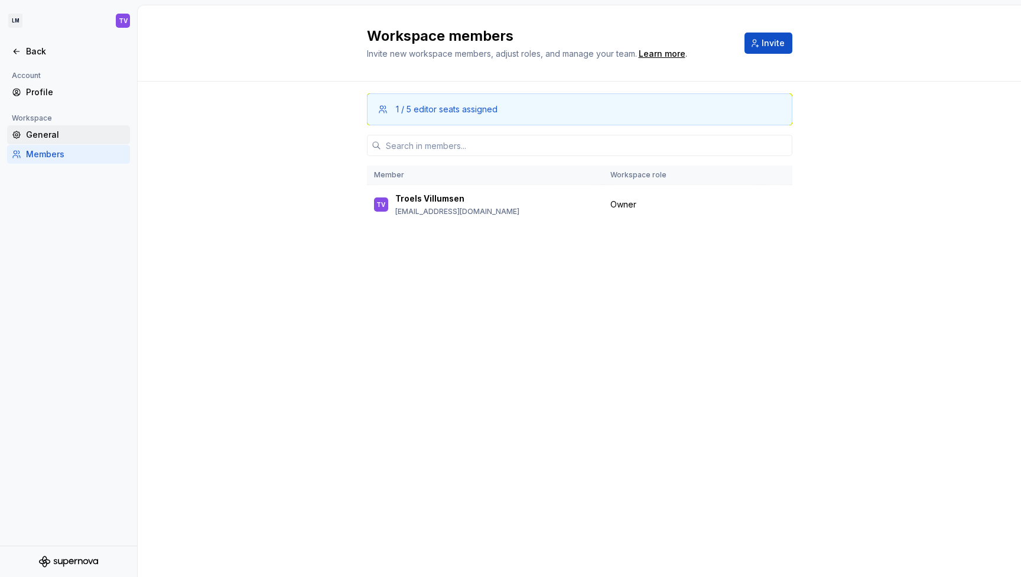
click at [64, 131] on div "General" at bounding box center [75, 135] width 99 height 12
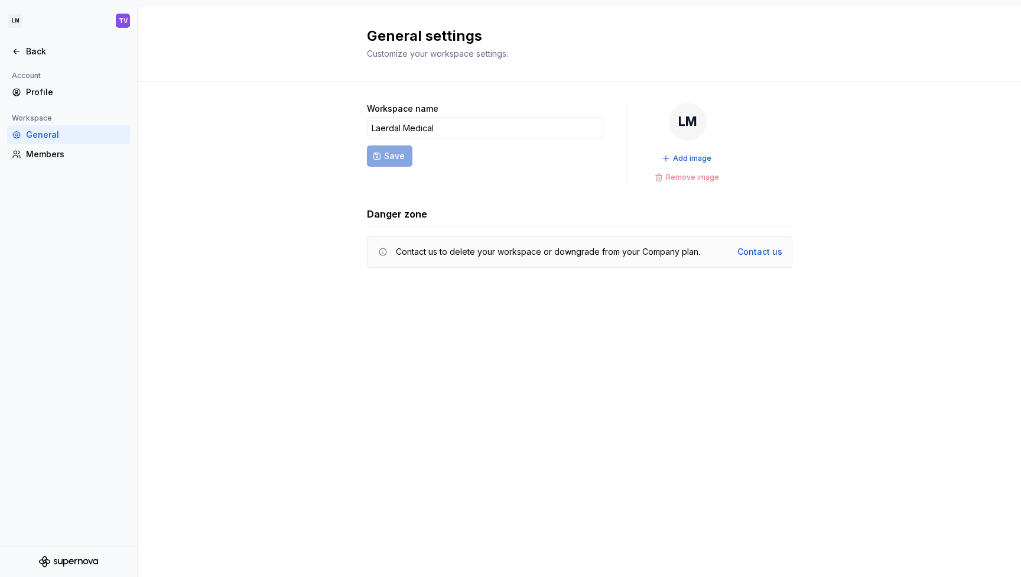
click at [688, 177] on div "Add image Remove image" at bounding box center [687, 167] width 73 height 35
click at [381, 152] on form "Workspace name Laerdal Medical Save" at bounding box center [485, 144] width 236 height 83
click at [437, 126] on input "Laerdal Medical" at bounding box center [485, 127] width 236 height 21
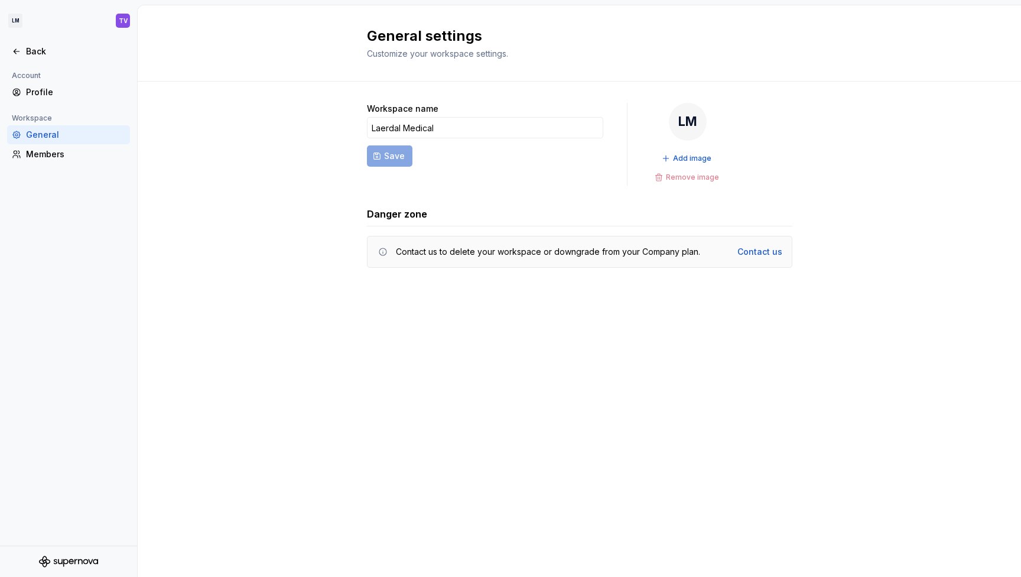
click at [472, 176] on form "Workspace name Laerdal Medical Save" at bounding box center [485, 144] width 236 height 83
click at [761, 251] on div "Contact us" at bounding box center [759, 252] width 45 height 12
click at [30, 55] on div "Back" at bounding box center [75, 52] width 99 height 12
